Goal: Task Accomplishment & Management: Use online tool/utility

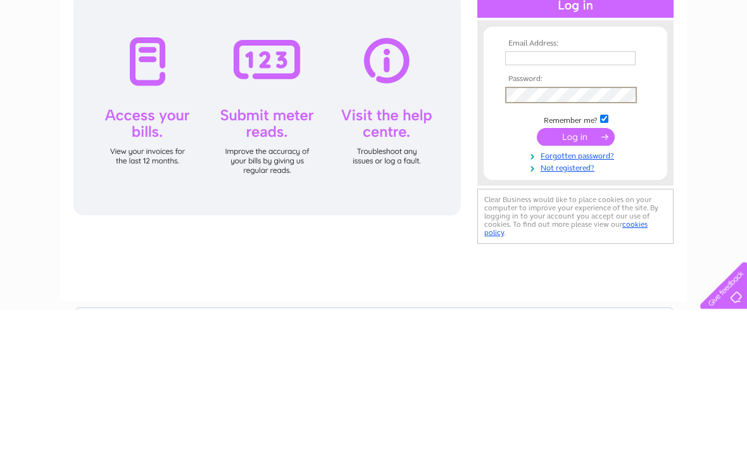
click at [527, 200] on input "text" at bounding box center [570, 207] width 130 height 14
type input "drosie09@yahoo.co.uk"
click at [595, 277] on input "submit" at bounding box center [576, 286] width 78 height 18
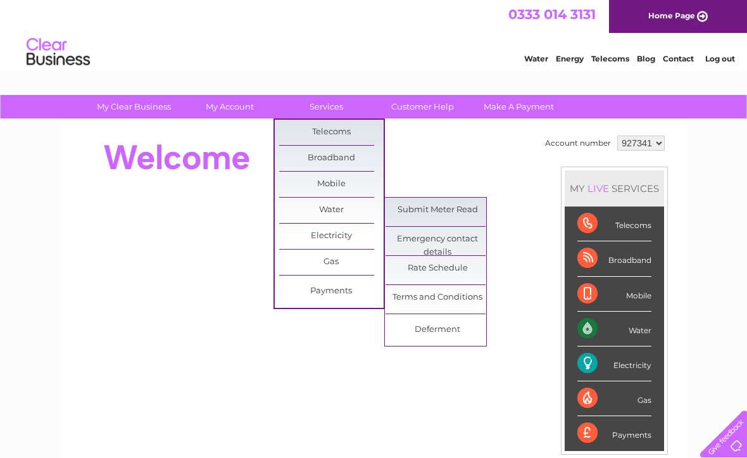
click at [463, 214] on link "Submit Meter Read" at bounding box center [438, 210] width 104 height 25
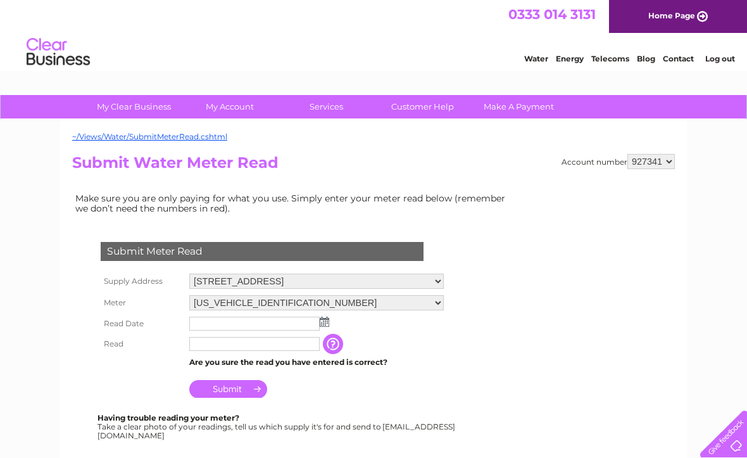
click at [438, 280] on select "[STREET_ADDRESS][GEOGRAPHIC_DATA][STREET_ADDRESS]" at bounding box center [316, 281] width 255 height 15
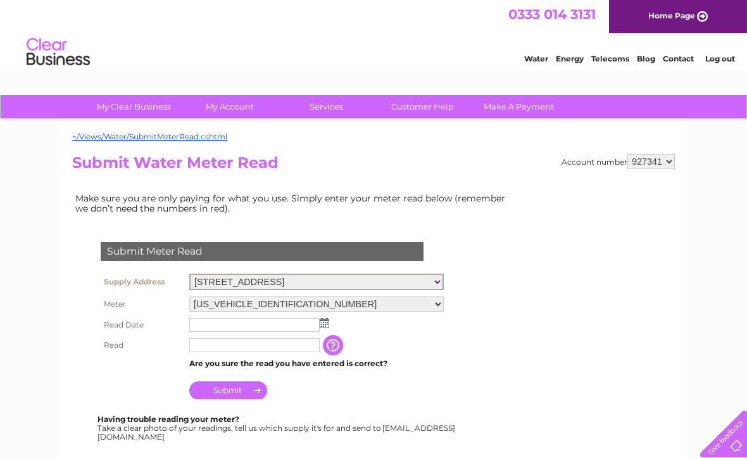
select select "557829"
click at [441, 305] on select "[US_VEHICLE_IDENTIFICATION_NUMBER]" at bounding box center [316, 303] width 255 height 15
click at [399, 305] on select "06ELSTER16M123324" at bounding box center [316, 303] width 255 height 16
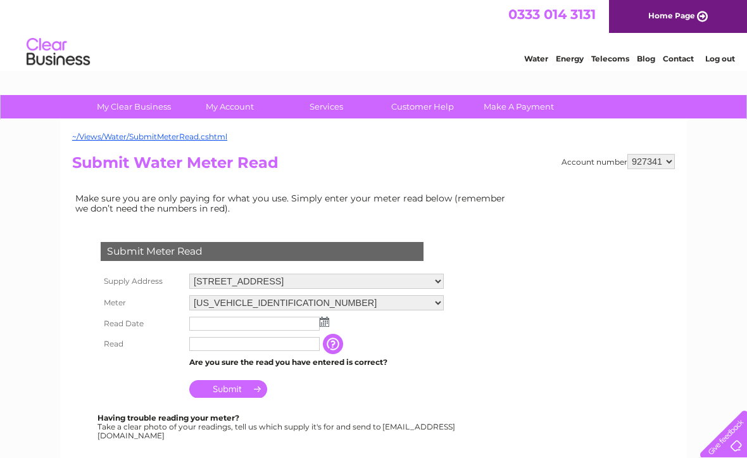
click at [441, 279] on select "[STREET_ADDRESS][GEOGRAPHIC_DATA][STREET_ADDRESS]" at bounding box center [316, 281] width 255 height 15
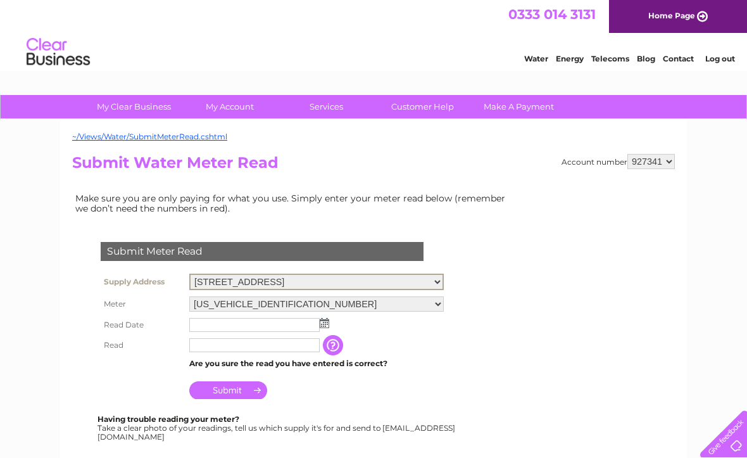
select select "536498"
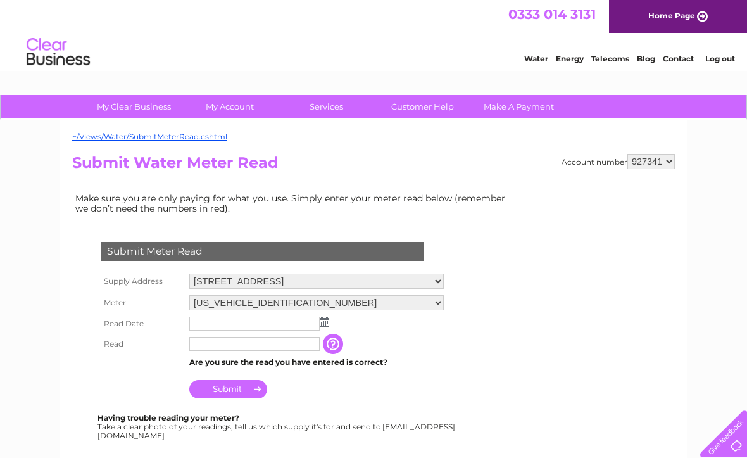
click at [439, 299] on select "[US_VEHICLE_IDENTIFICATION_NUMBER]" at bounding box center [316, 302] width 255 height 15
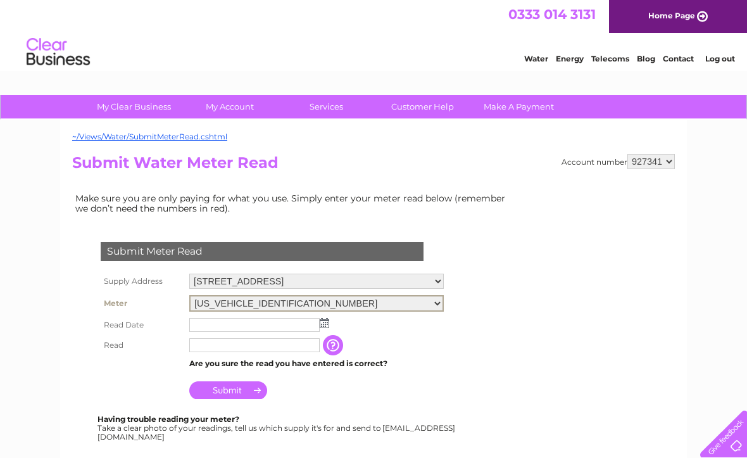
click at [436, 274] on select "[STREET_ADDRESS][GEOGRAPHIC_DATA][STREET_ADDRESS]" at bounding box center [316, 281] width 255 height 15
click at [669, 163] on select "927341" at bounding box center [650, 161] width 47 height 15
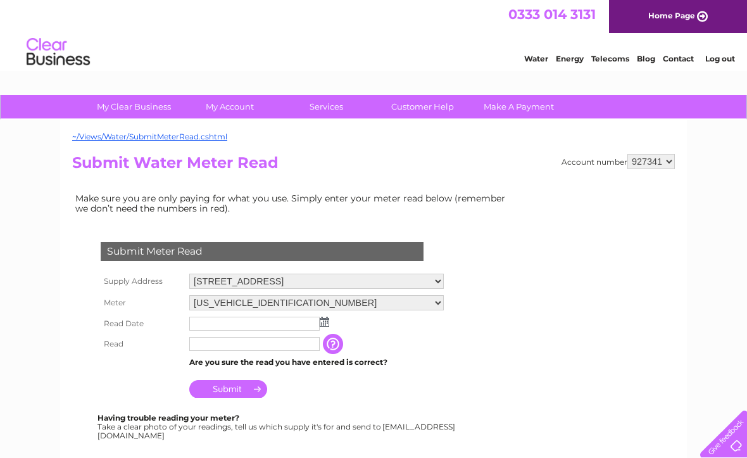
click at [438, 280] on select "[STREET_ADDRESS][GEOGRAPHIC_DATA][STREET_ADDRESS]" at bounding box center [316, 281] width 255 height 15
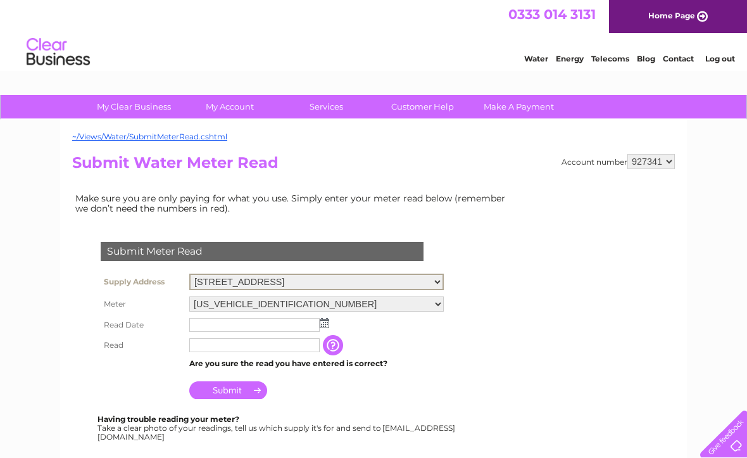
click at [441, 298] on select "06ELSTER16M123324" at bounding box center [316, 303] width 255 height 15
click at [429, 301] on select "06ELSTER16M123324" at bounding box center [316, 303] width 255 height 16
click at [328, 322] on img at bounding box center [324, 323] width 9 height 10
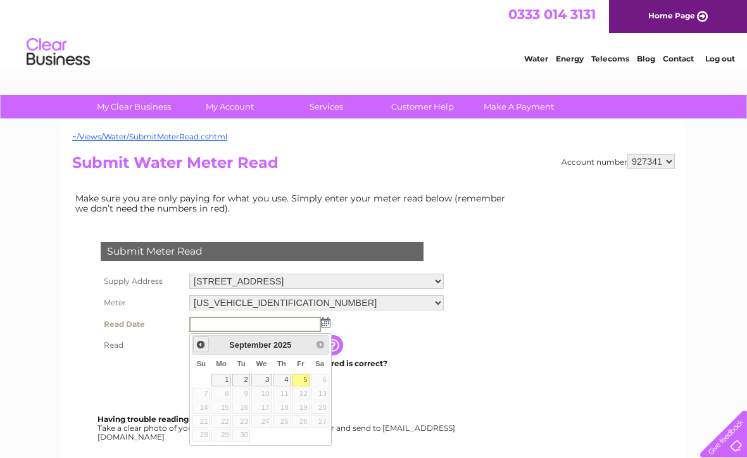
click at [206, 345] on span "Prev" at bounding box center [201, 344] width 10 height 10
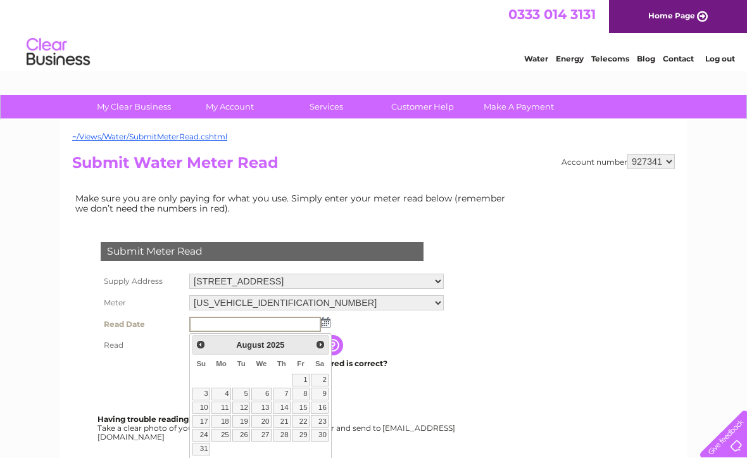
click at [287, 434] on link "28" at bounding box center [282, 435] width 18 height 13
type input "2025/08/28"
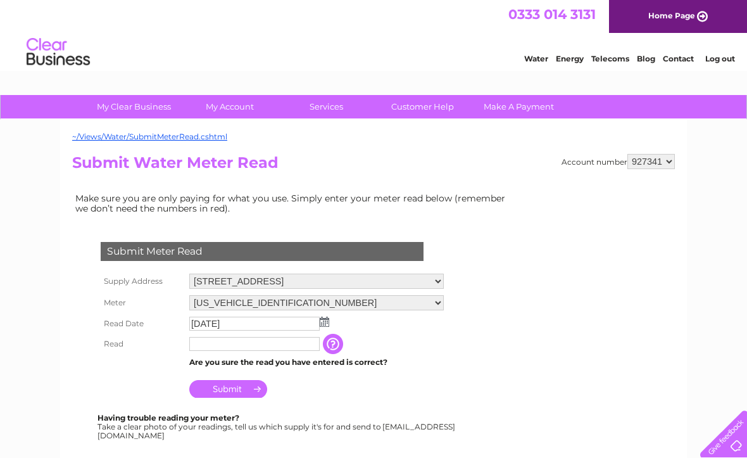
click at [222, 349] on input "text" at bounding box center [254, 344] width 130 height 14
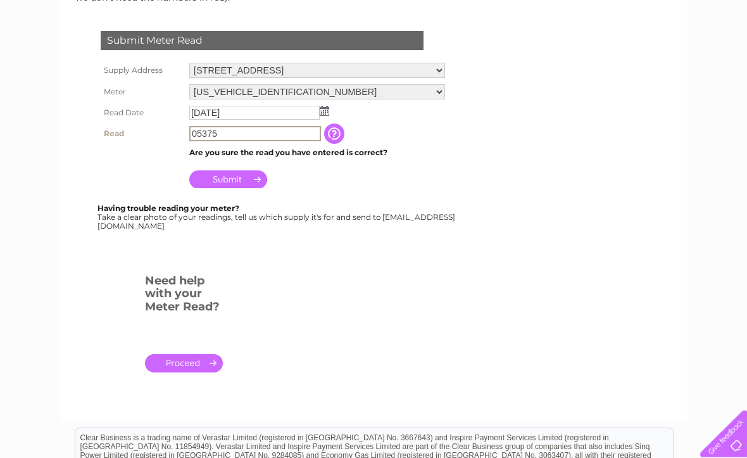
scroll to position [205, 0]
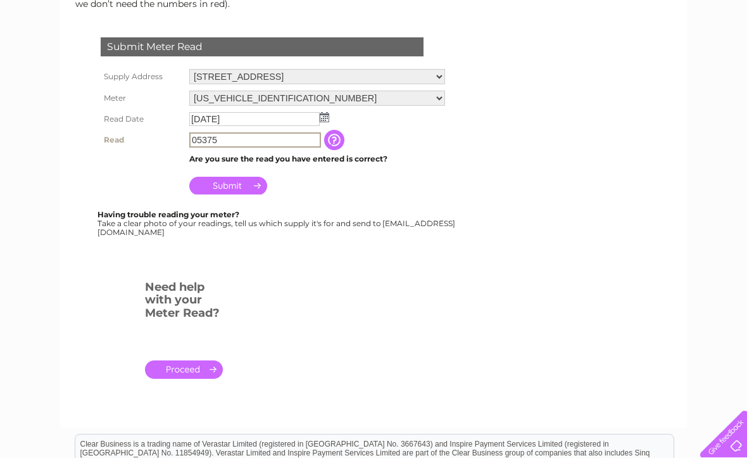
click at [260, 145] on input "05375" at bounding box center [255, 139] width 132 height 15
type input "0"
click at [284, 114] on input "2025/08/28" at bounding box center [254, 119] width 130 height 14
